Goal: Task Accomplishment & Management: Complete application form

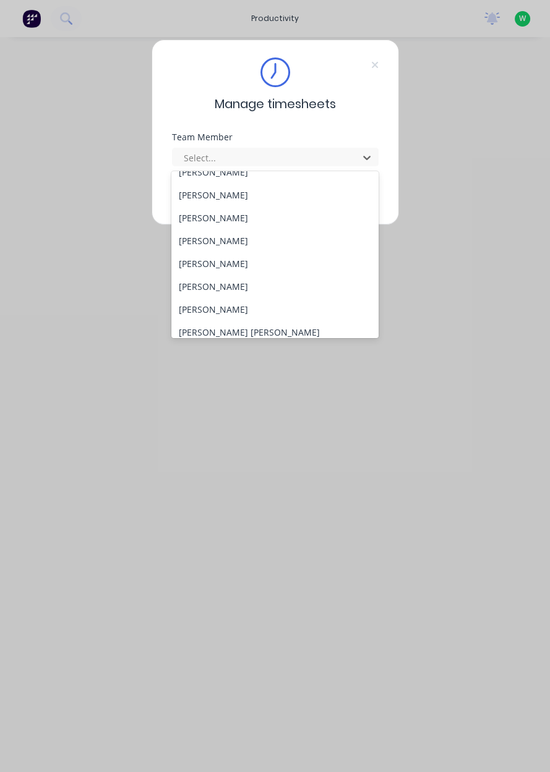
scroll to position [98, 0]
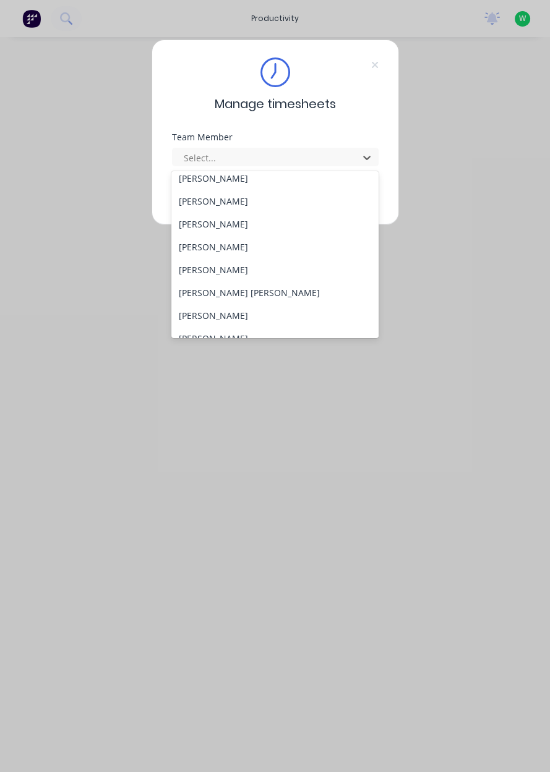
click at [218, 296] on div "[PERSON_NAME] [PERSON_NAME]" at bounding box center [274, 292] width 207 height 23
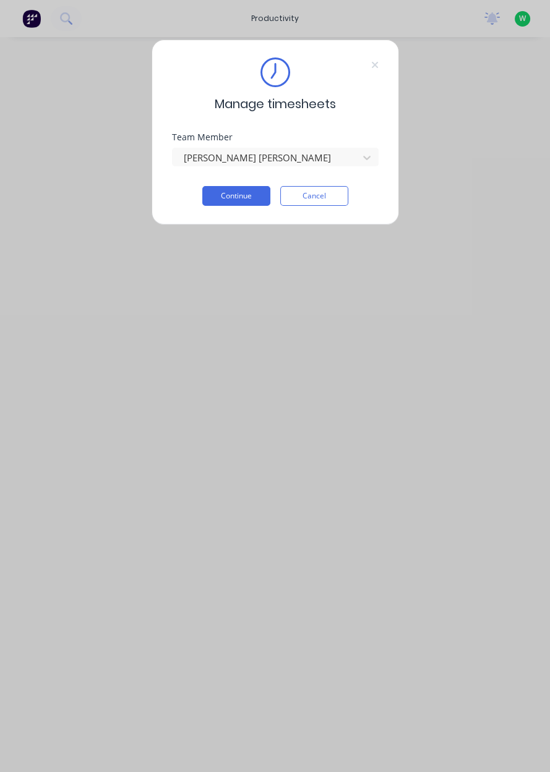
click at [244, 195] on button "Continue" at bounding box center [236, 196] width 68 height 20
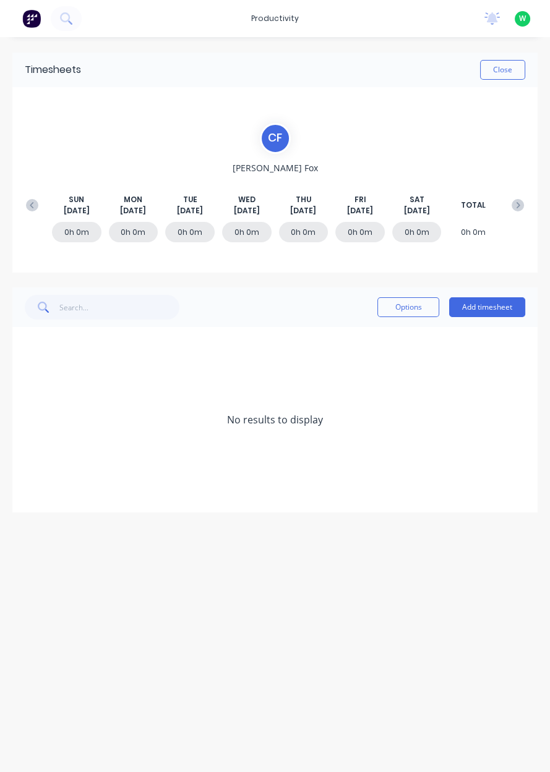
click at [495, 312] on button "Add timesheet" at bounding box center [487, 307] width 76 height 20
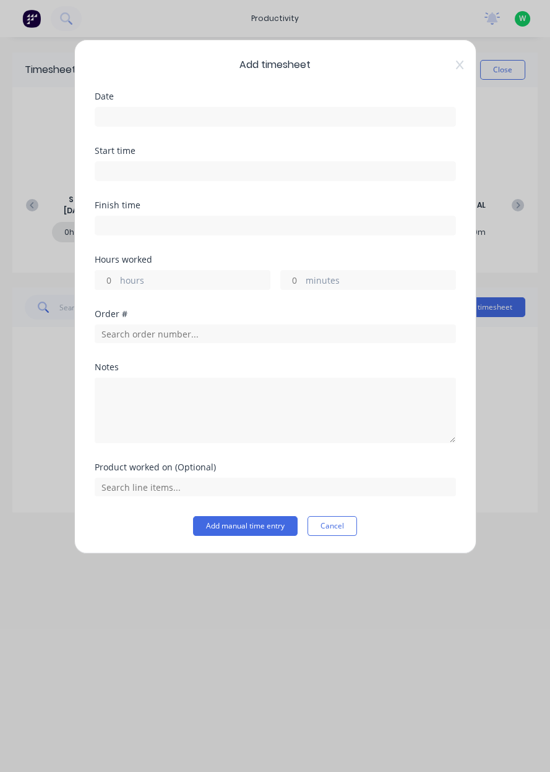
click at [322, 114] on input at bounding box center [275, 117] width 360 height 19
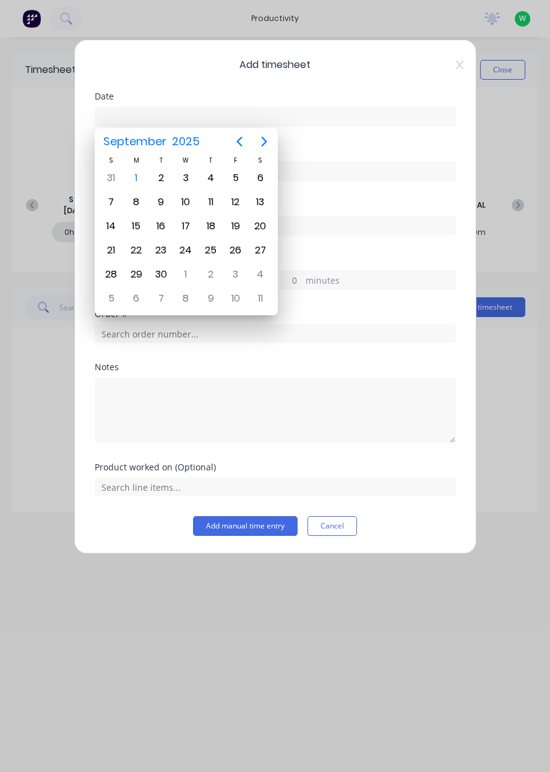
click at [136, 174] on div "1" at bounding box center [136, 178] width 19 height 19
type input "[DATE]"
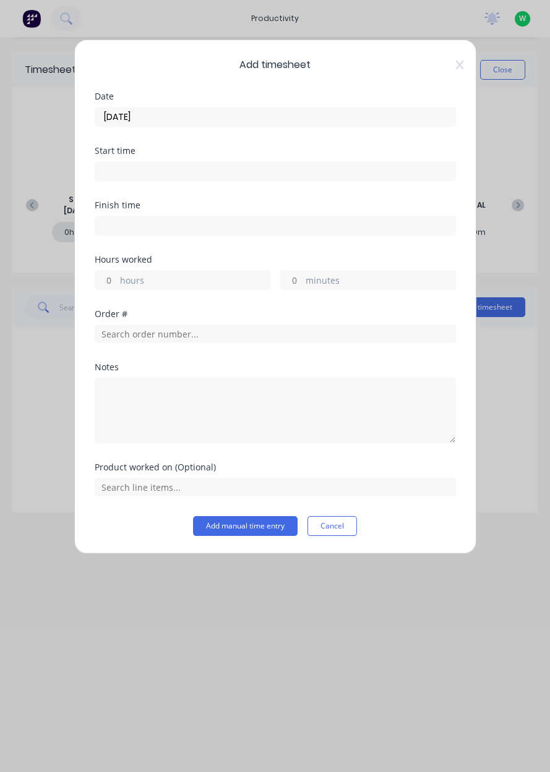
click at [201, 275] on label "hours" at bounding box center [195, 281] width 150 height 15
click at [117, 275] on input "hours" at bounding box center [106, 280] width 22 height 19
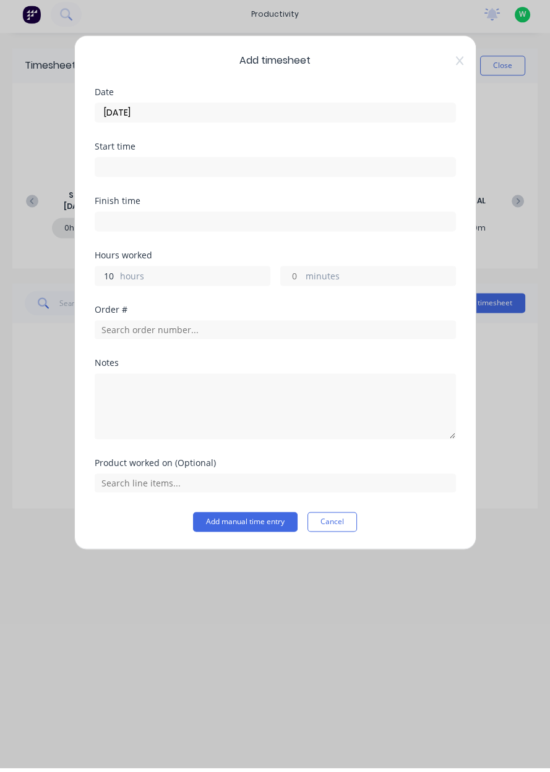
type input "10"
click at [247, 335] on input "text" at bounding box center [275, 334] width 361 height 19
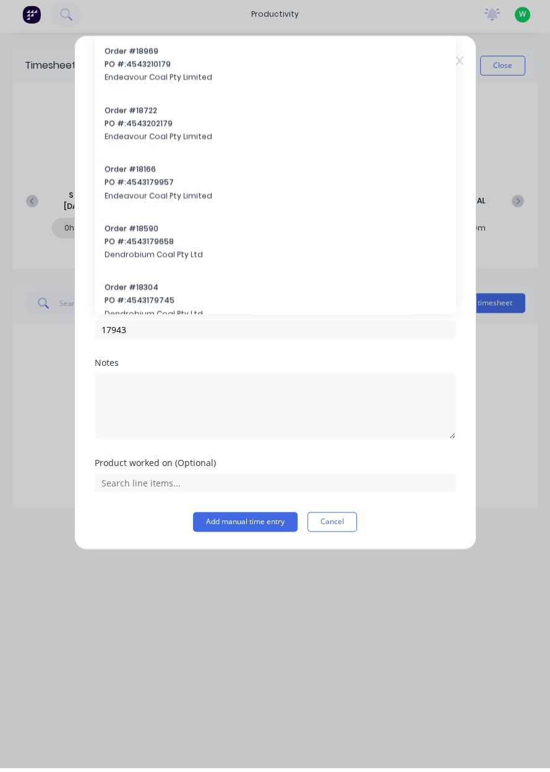
click at [208, 375] on div at bounding box center [275, 409] width 361 height 69
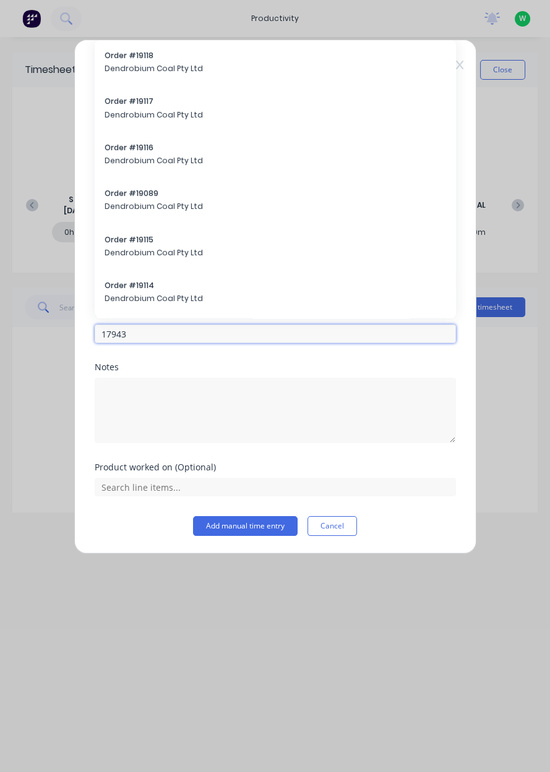
click at [257, 335] on input "17943" at bounding box center [275, 334] width 361 height 19
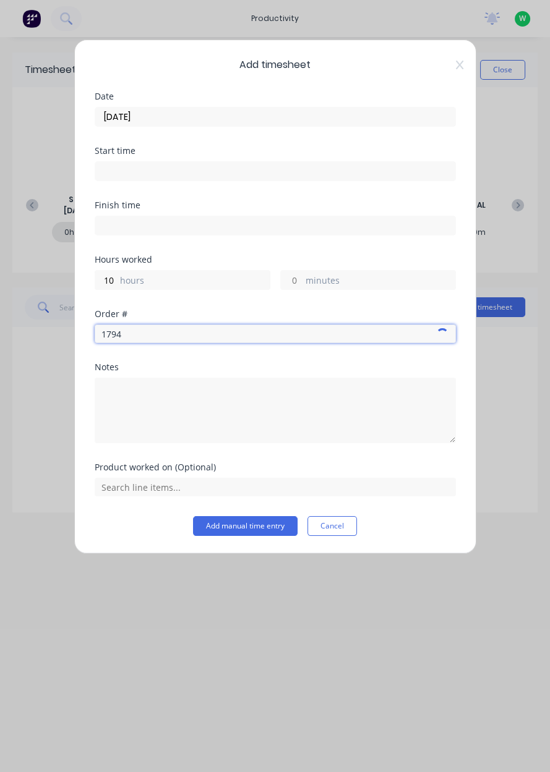
type input "17943"
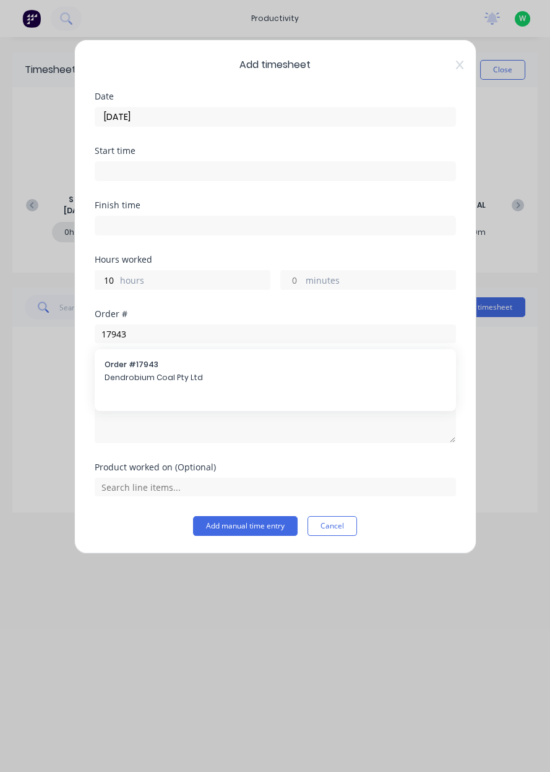
click at [202, 379] on span "Dendrobium Coal Pty Ltd" at bounding box center [274, 377] width 341 height 11
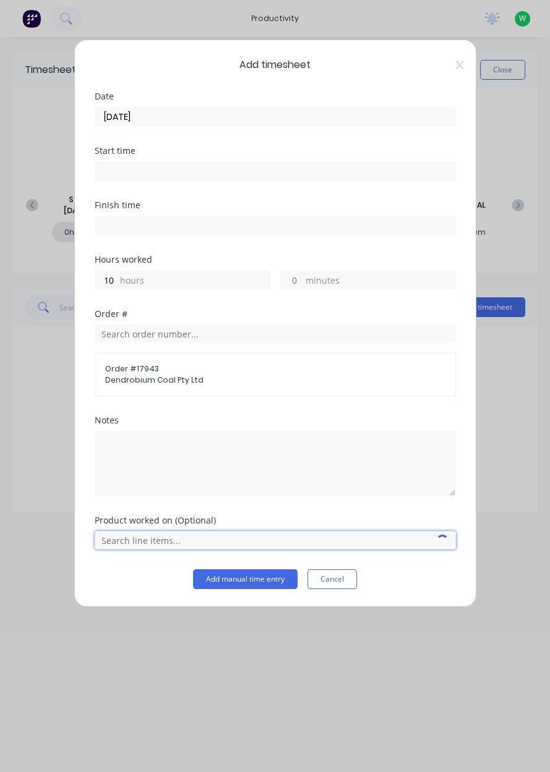
click at [265, 544] on input "text" at bounding box center [275, 540] width 361 height 19
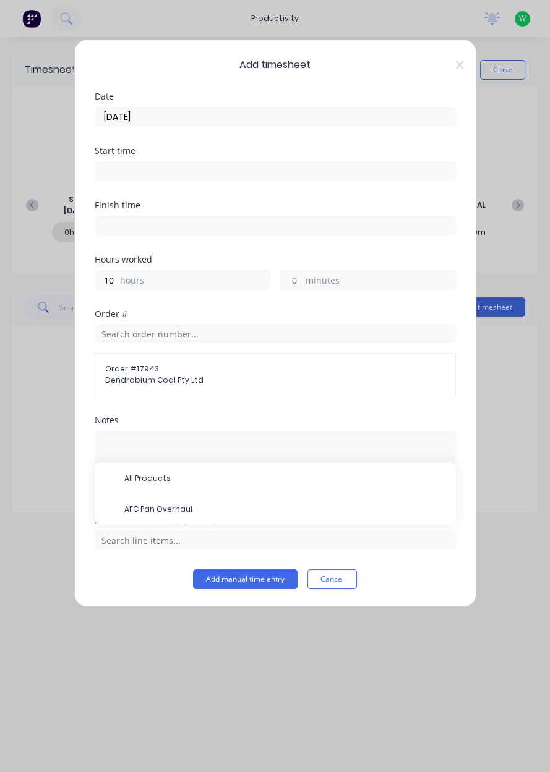
click at [221, 505] on span "AFC Pan Overhaul" at bounding box center [285, 509] width 322 height 11
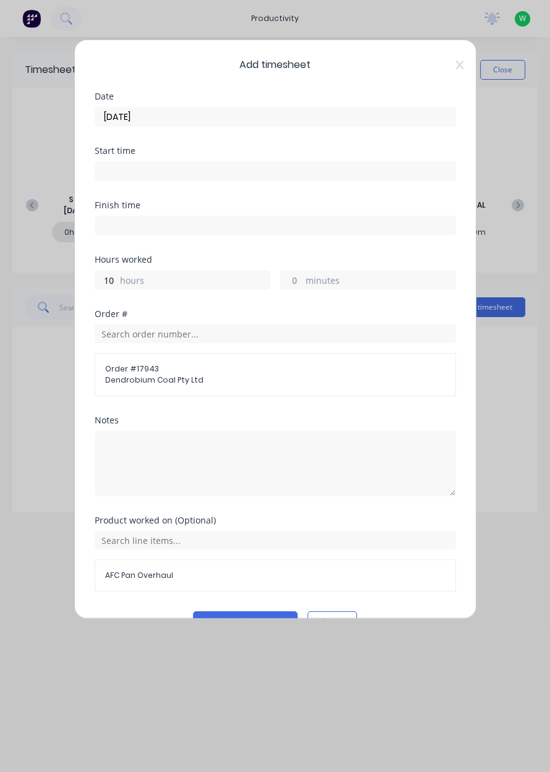
click at [258, 616] on button "Add manual time entry" at bounding box center [245, 622] width 104 height 20
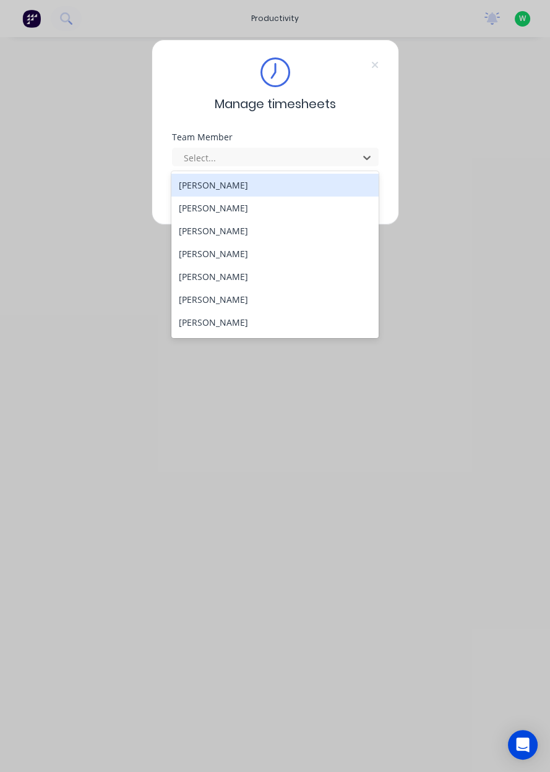
click at [240, 335] on div "[PERSON_NAME]" at bounding box center [274, 345] width 207 height 23
click at [240, 325] on div "[PERSON_NAME]" at bounding box center [274, 322] width 207 height 23
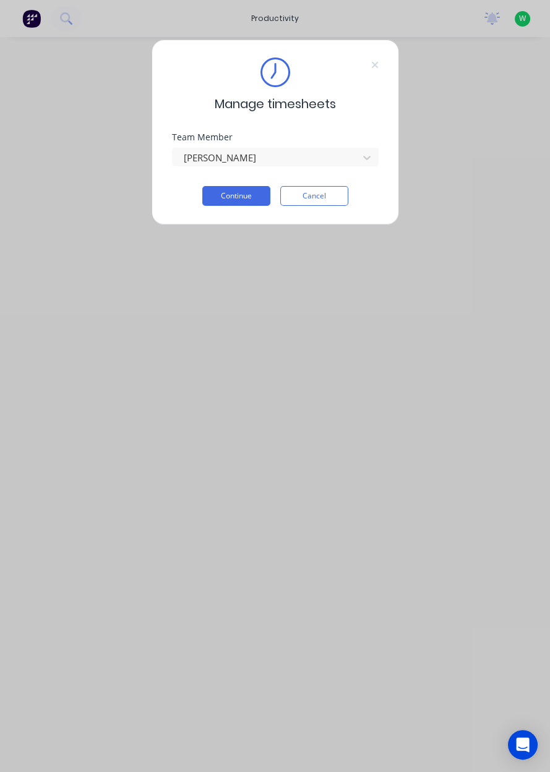
click at [249, 192] on button "Continue" at bounding box center [236, 196] width 68 height 20
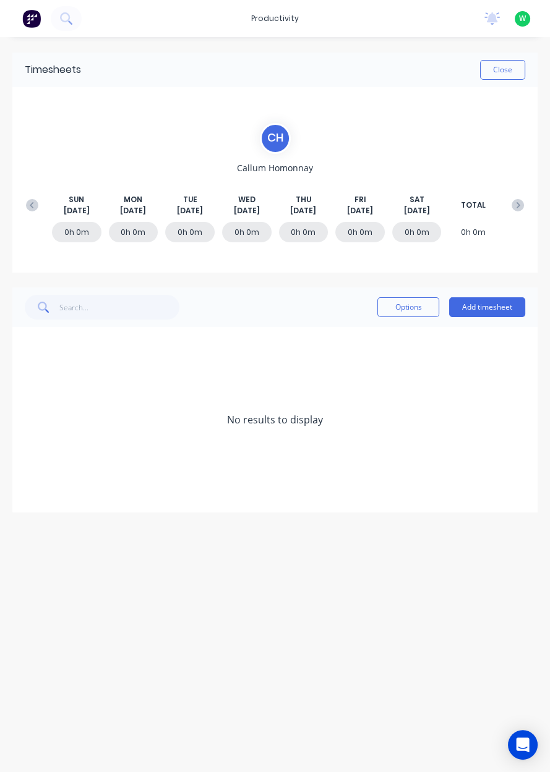
click at [491, 309] on button "Add timesheet" at bounding box center [487, 307] width 76 height 20
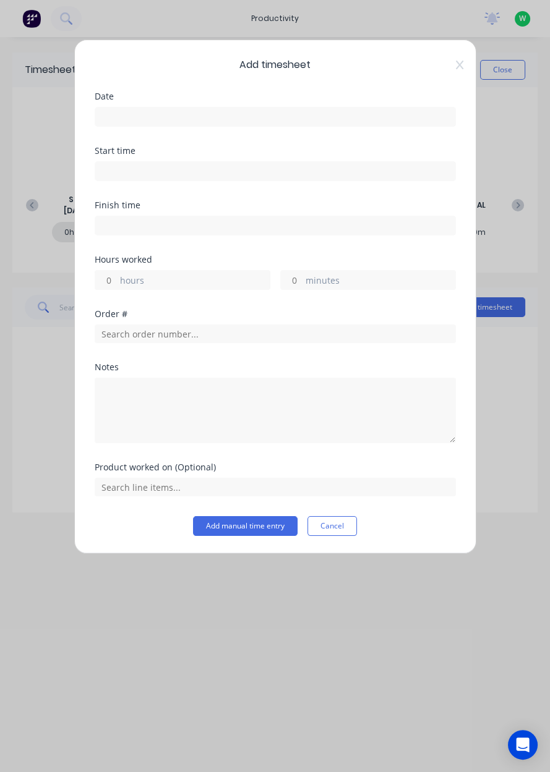
click at [297, 122] on input at bounding box center [275, 117] width 360 height 19
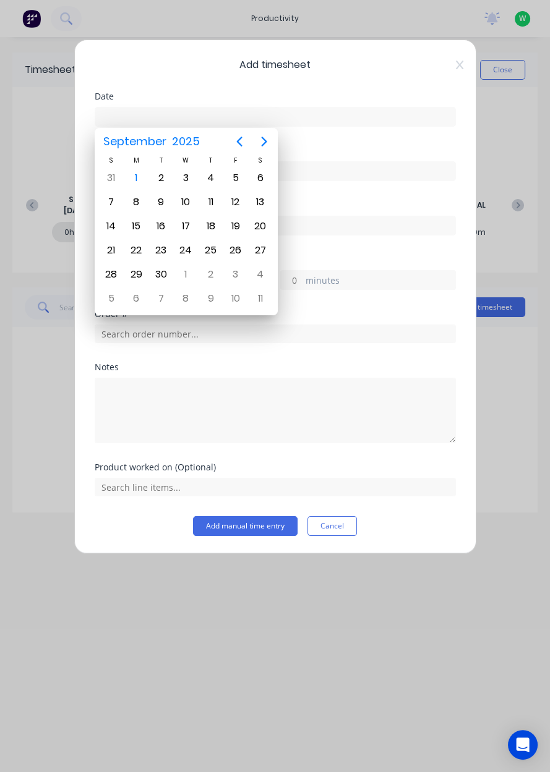
click at [136, 181] on div "1" at bounding box center [136, 178] width 19 height 19
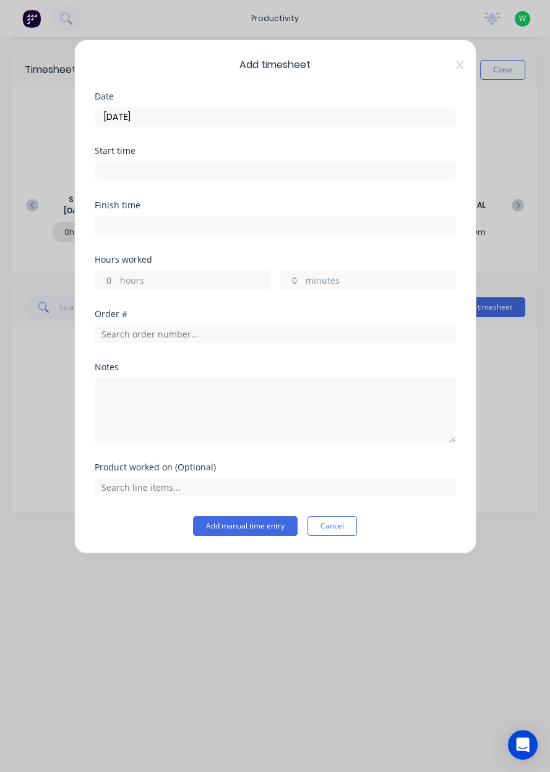
type input "[DATE]"
click at [179, 285] on label "hours" at bounding box center [195, 281] width 150 height 15
click at [117, 285] on input "hours" at bounding box center [106, 280] width 22 height 19
type input "10"
click at [206, 335] on input "text" at bounding box center [275, 334] width 361 height 19
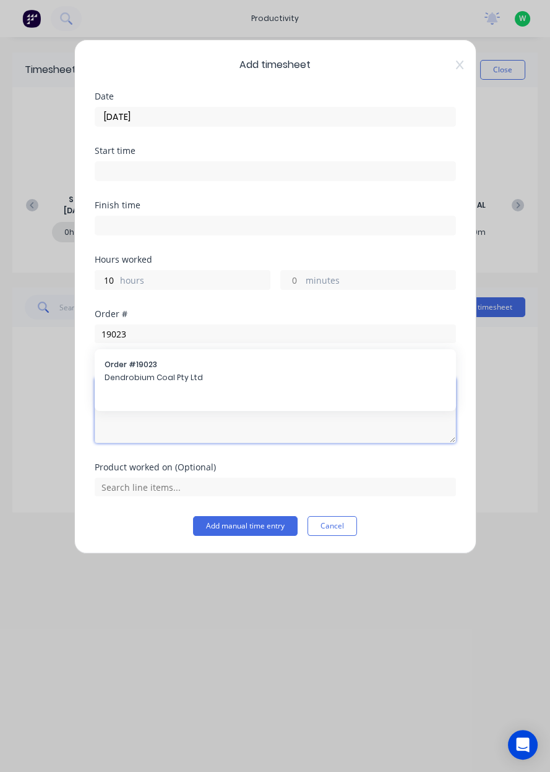
click at [216, 382] on textarea at bounding box center [275, 411] width 361 height 66
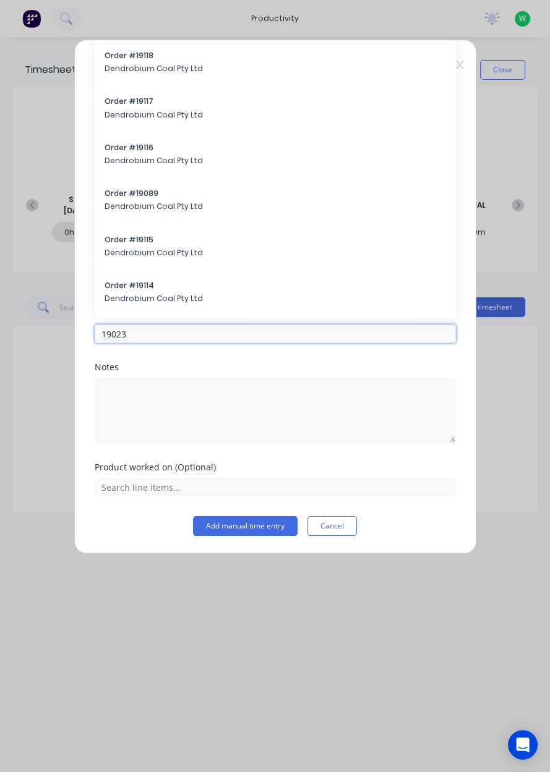
click at [174, 337] on input "19023" at bounding box center [275, 334] width 361 height 19
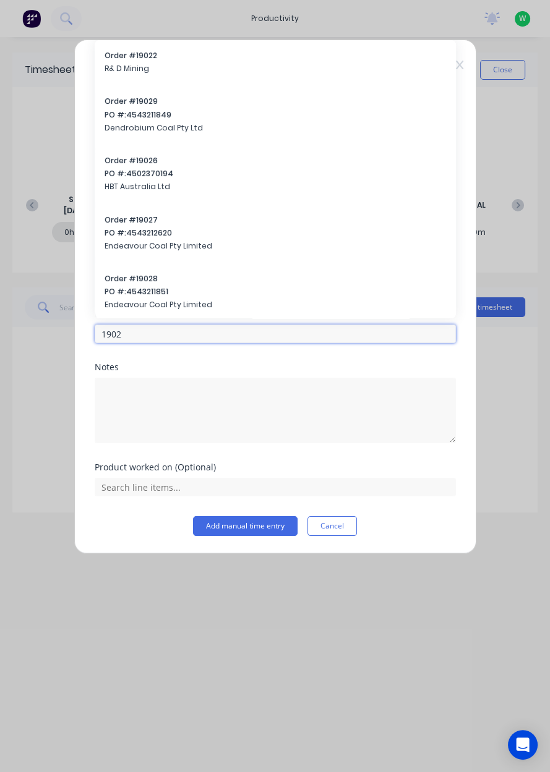
type input "19023"
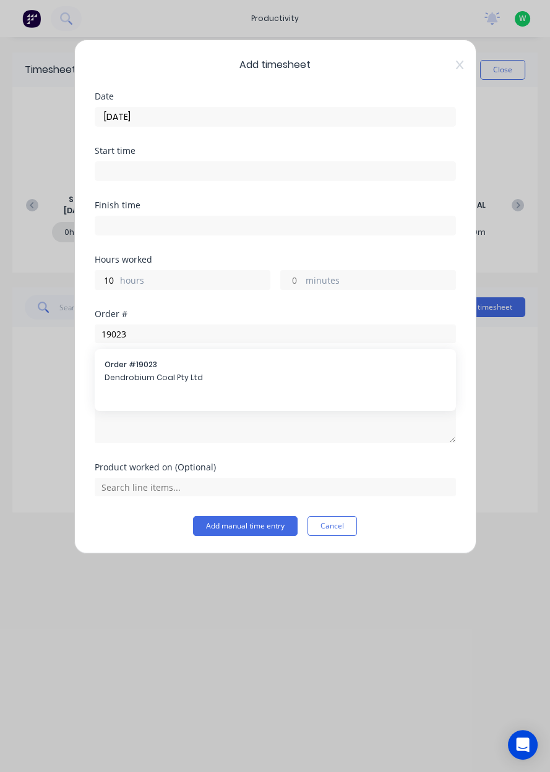
click at [196, 381] on span "Dendrobium Coal Pty Ltd" at bounding box center [274, 377] width 341 height 11
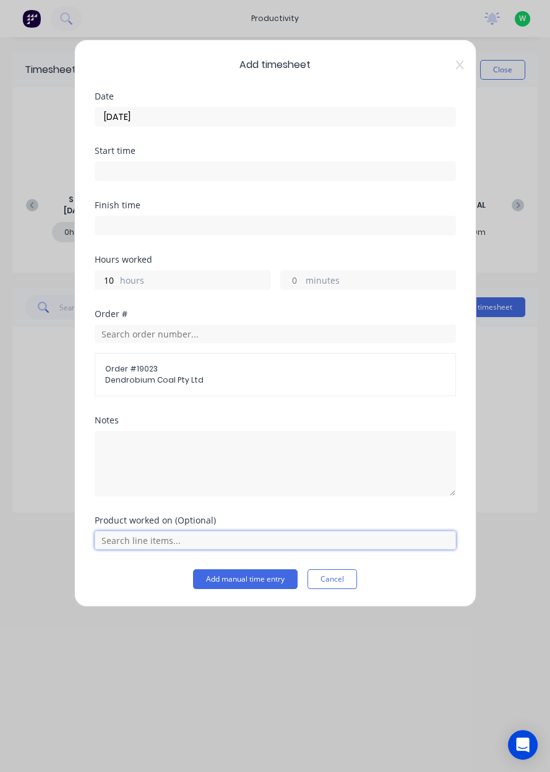
click at [158, 541] on input "text" at bounding box center [275, 540] width 361 height 19
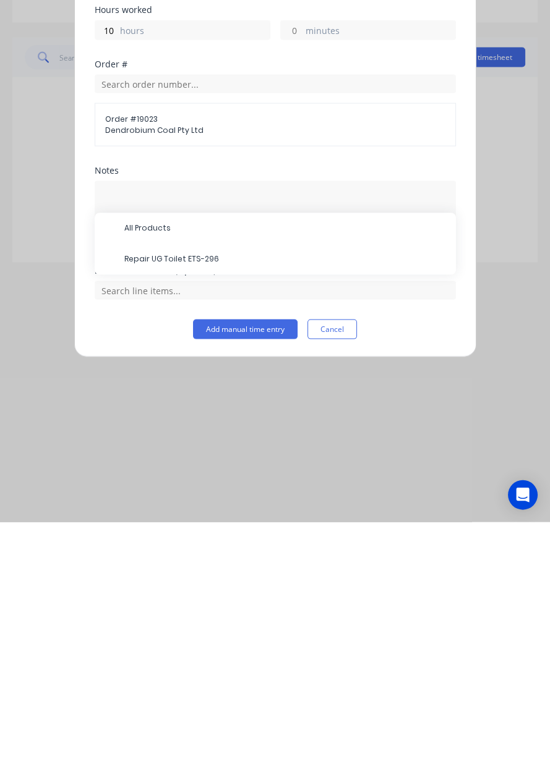
click at [198, 510] on span "Repair UG Toilet ETS-296" at bounding box center [285, 509] width 322 height 11
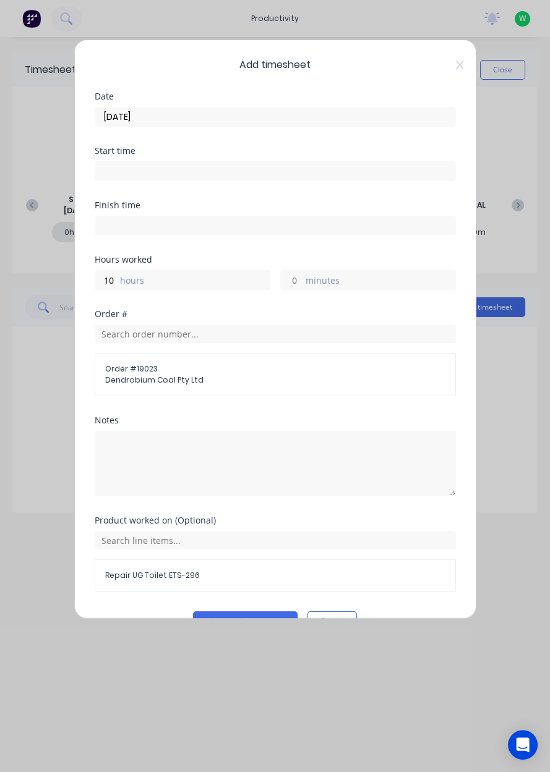
scroll to position [27, 0]
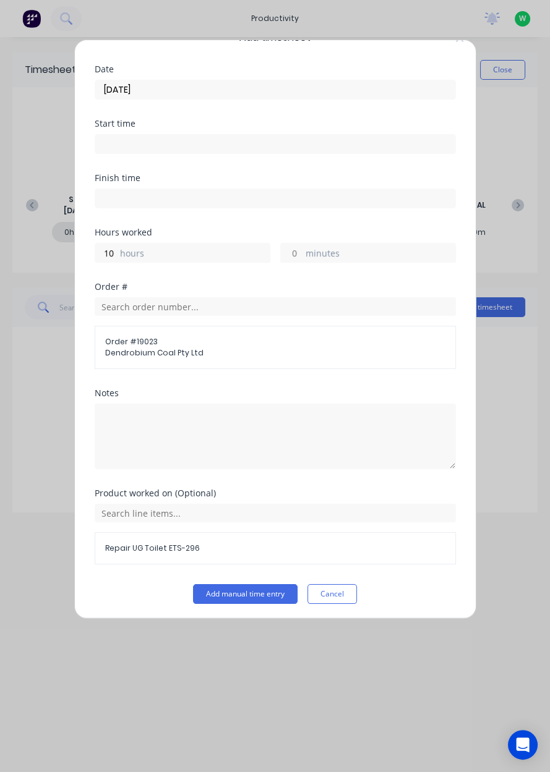
click at [233, 595] on button "Add manual time entry" at bounding box center [245, 594] width 104 height 20
